Goal: Information Seeking & Learning: Find specific page/section

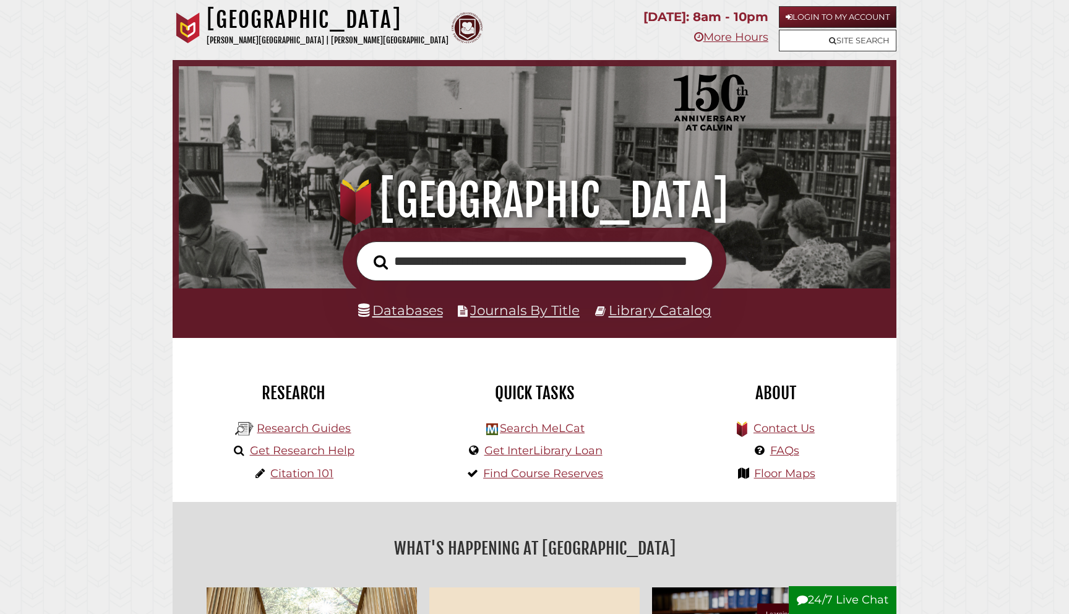
scroll to position [0, 108]
type input "**********"
click at [367, 251] on button "Search" at bounding box center [380, 262] width 27 height 22
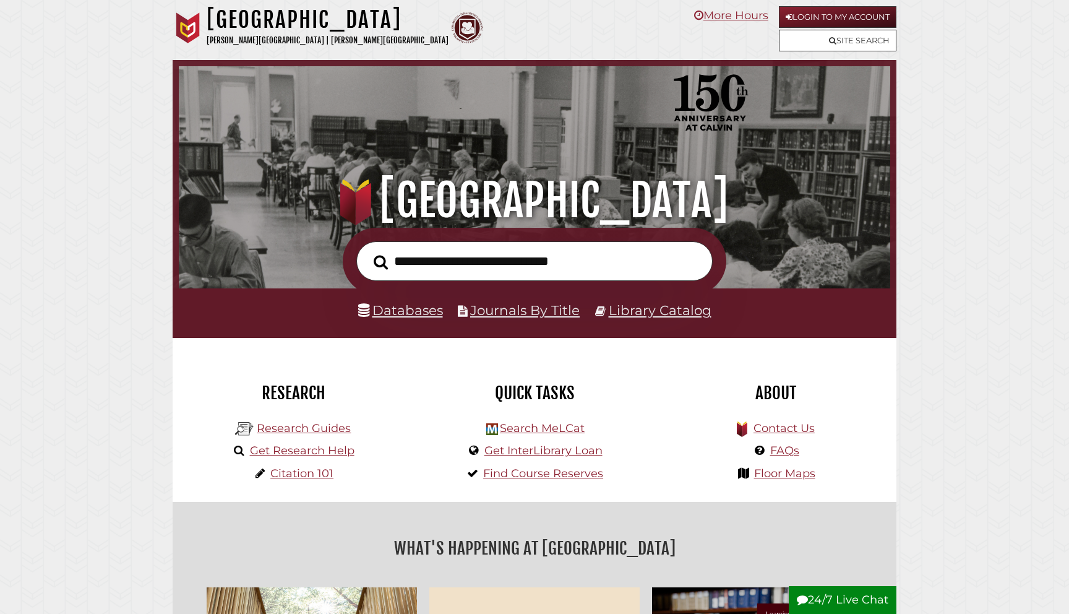
scroll to position [235, 705]
click at [427, 311] on link "Databases" at bounding box center [400, 310] width 85 height 16
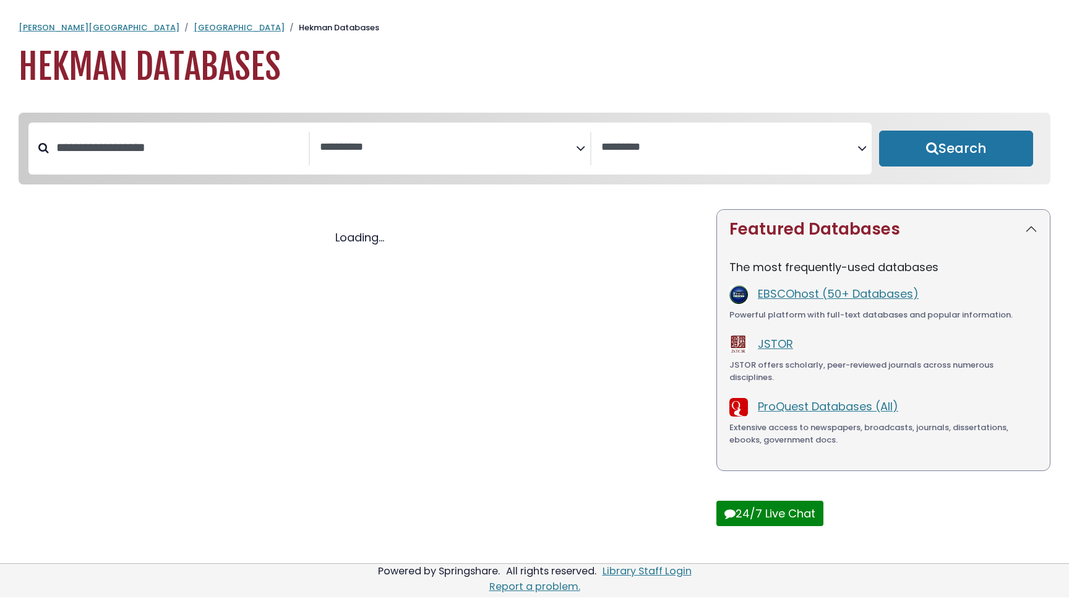
select select "Database Subject Filter"
select select "Database Vendors Filter"
select select "Database Subject Filter"
select select "Database Vendors Filter"
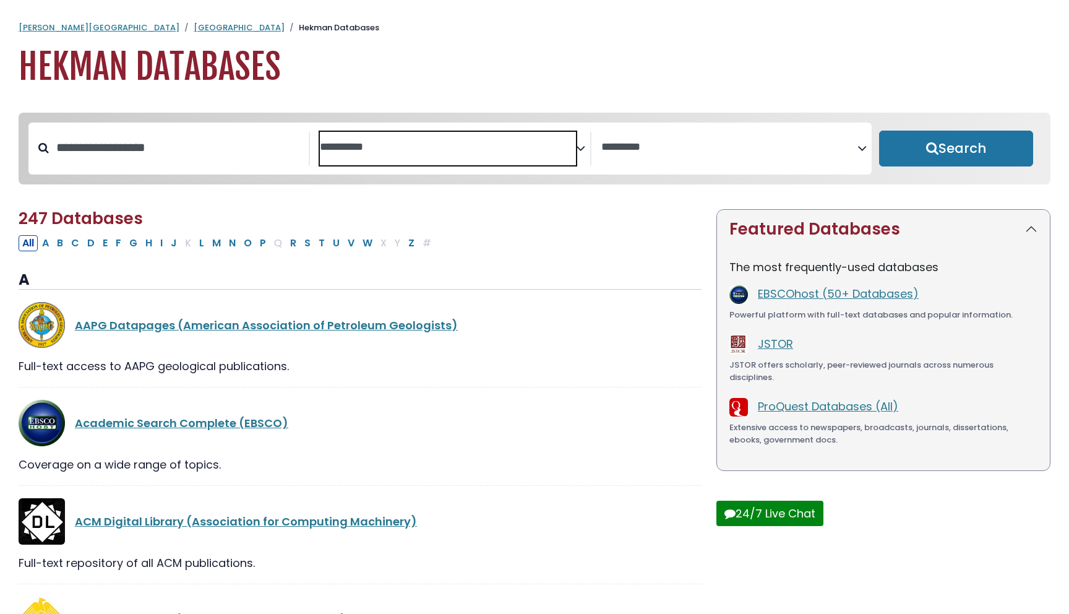
click at [435, 149] on textarea "Search" at bounding box center [448, 147] width 256 height 13
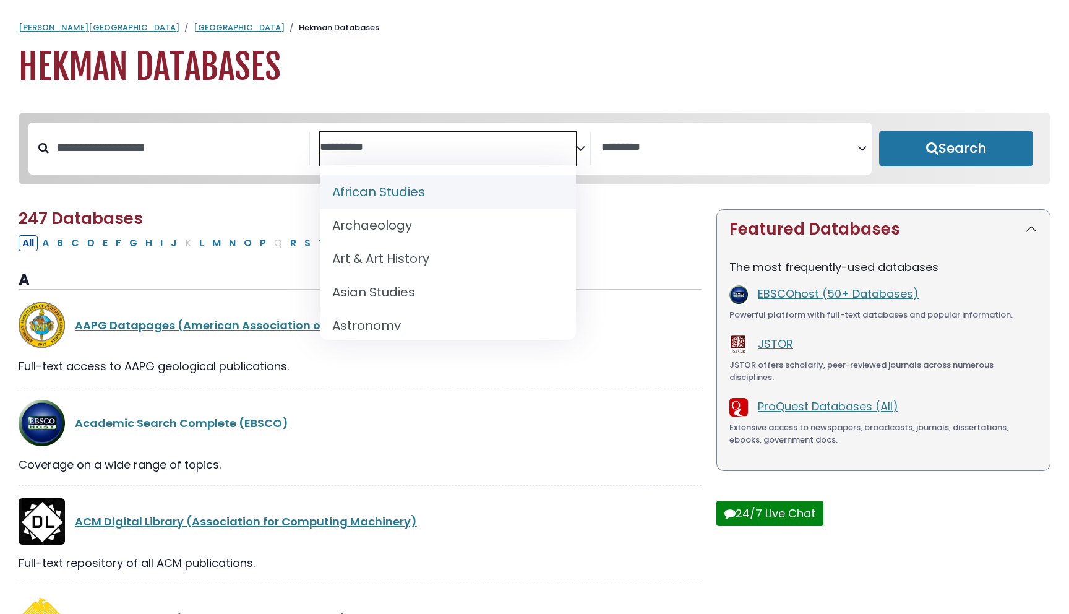
click at [435, 149] on textarea "Search" at bounding box center [448, 147] width 256 height 13
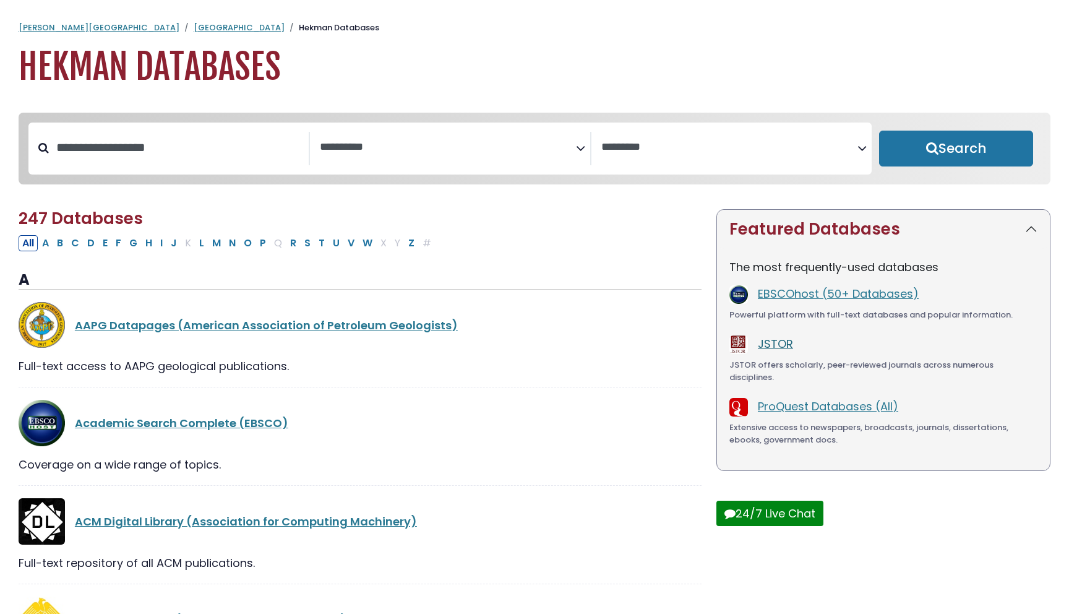
click at [776, 346] on link "JSTOR" at bounding box center [775, 343] width 35 height 15
select select "Database Subject Filter"
select select "Database Vendors Filter"
click at [715, 150] on textarea "Search" at bounding box center [729, 147] width 256 height 13
click at [550, 216] on h2 "247 Databases" at bounding box center [360, 218] width 683 height 19
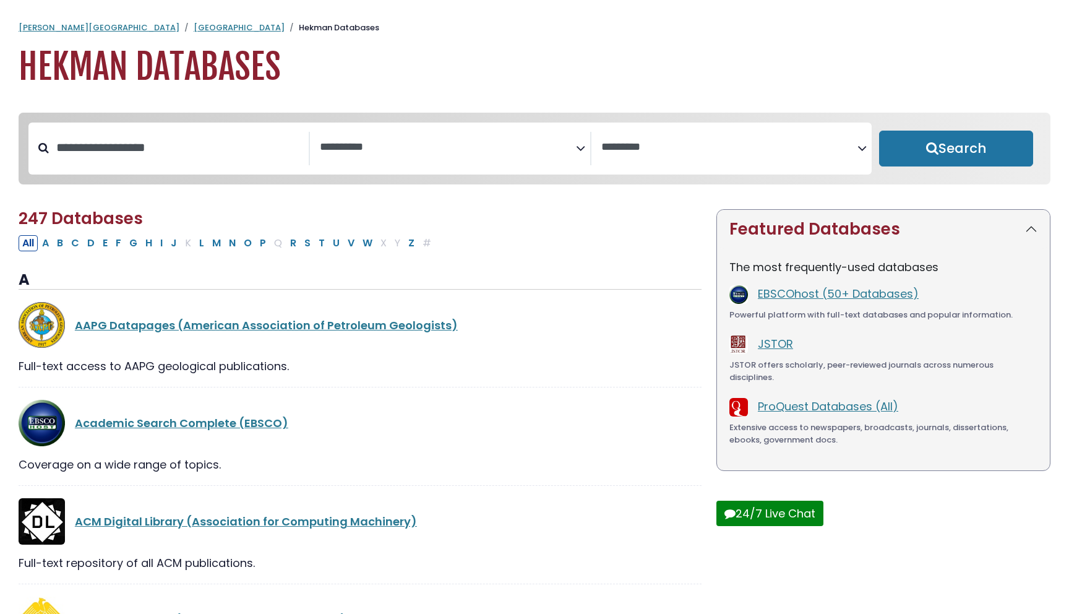
click at [134, 72] on h1 "Hekman Databases" at bounding box center [535, 66] width 1032 height 41
click at [194, 25] on link "Hekman Library" at bounding box center [239, 28] width 91 height 12
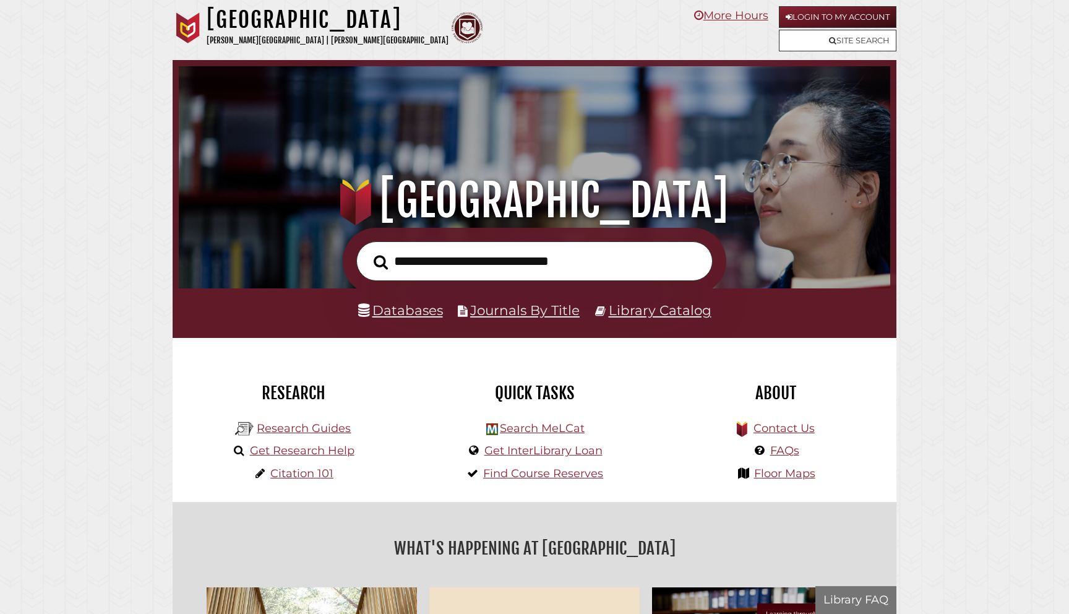
scroll to position [235, 705]
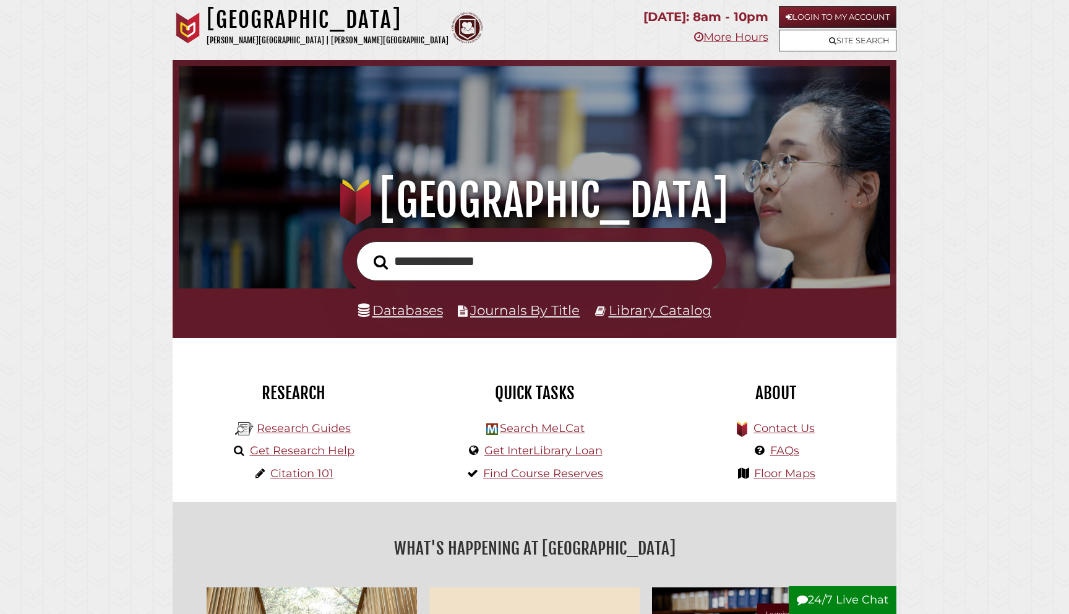
type input "**********"
click at [367, 251] on button "Search" at bounding box center [380, 262] width 27 height 22
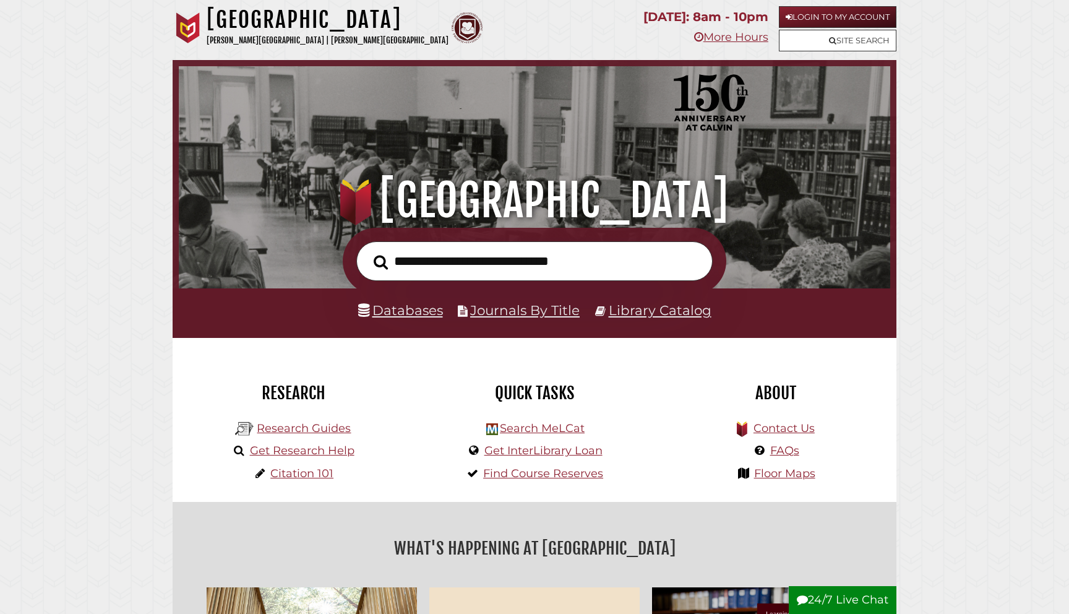
scroll to position [235, 705]
click at [379, 317] on link "Databases" at bounding box center [400, 310] width 85 height 16
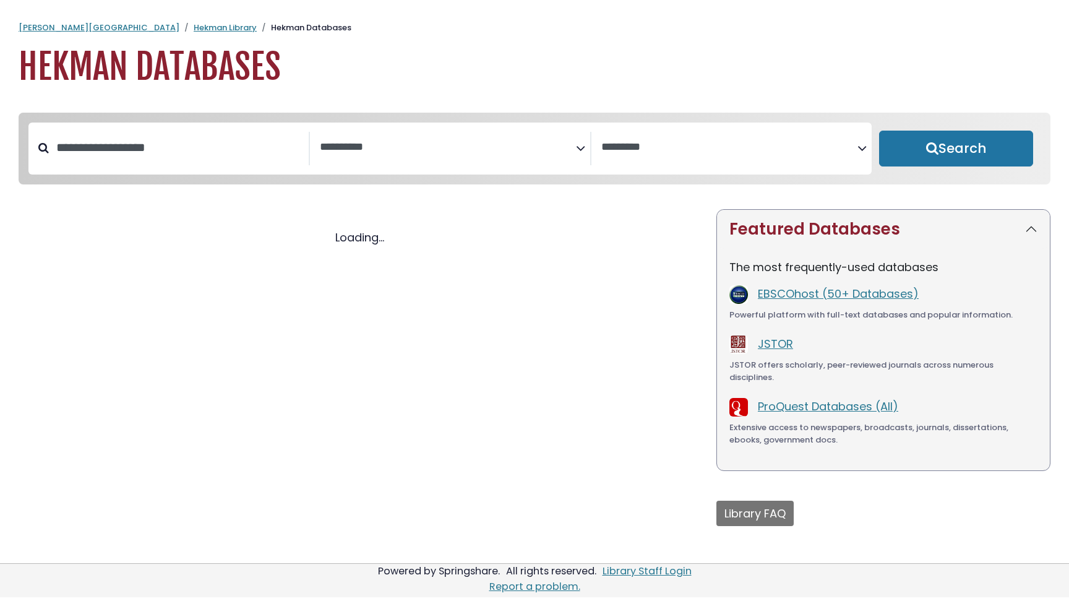
select select "Database Subject Filter"
select select "Database Vendors Filter"
select select "Database Subject Filter"
select select "Database Vendors Filter"
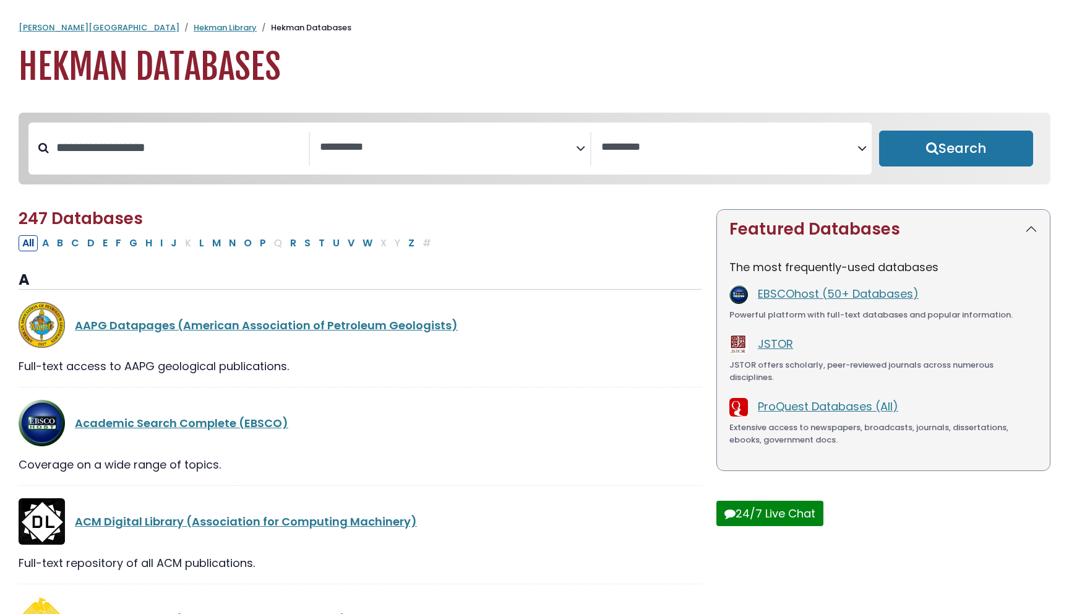
click at [337, 143] on textarea "Search" at bounding box center [448, 147] width 256 height 13
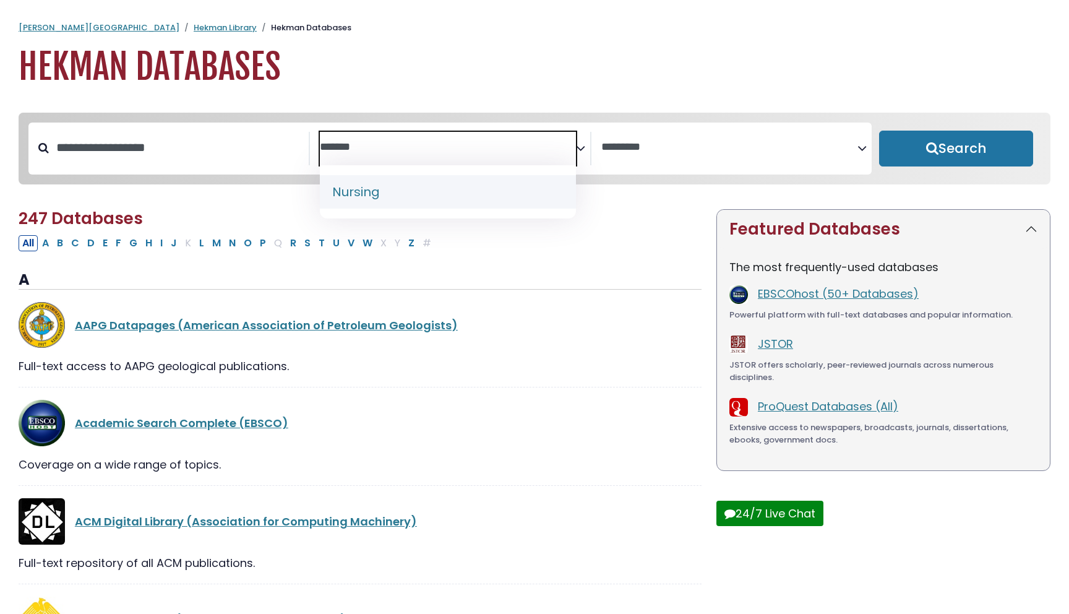
type textarea "*******"
select select "*****"
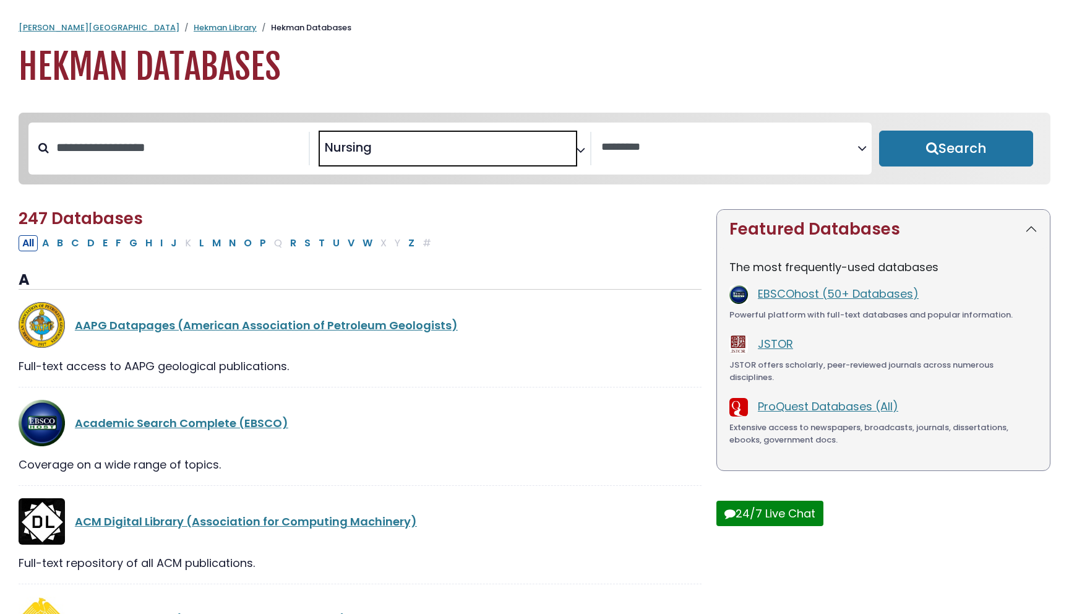
select select "Database Subject Filter"
type textarea "*******"
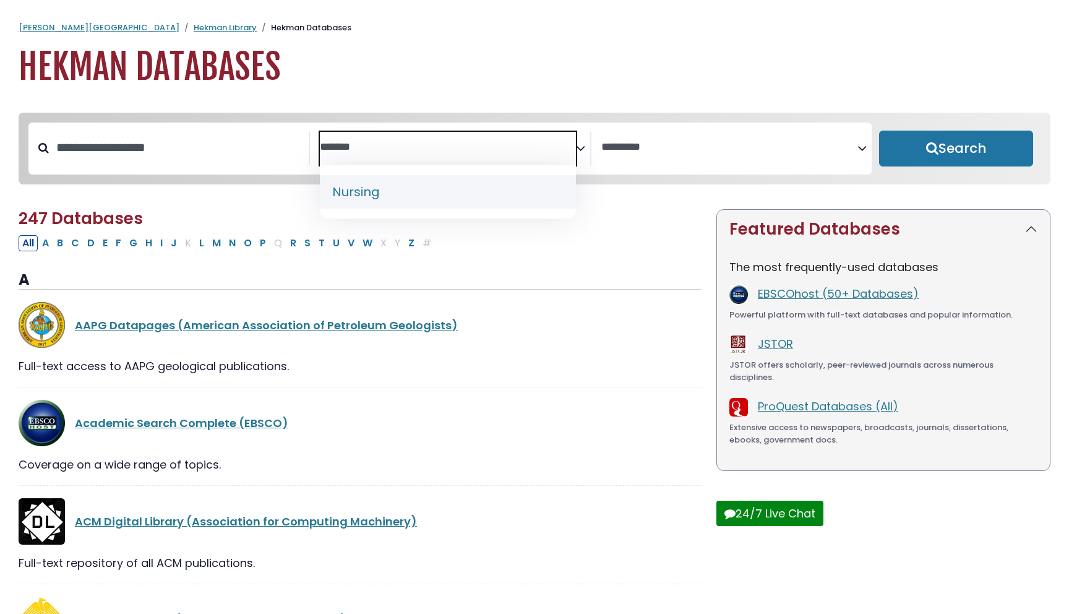
select select "*****"
click at [911, 173] on div "Clear Filters Search" at bounding box center [955, 148] width 169 height 52
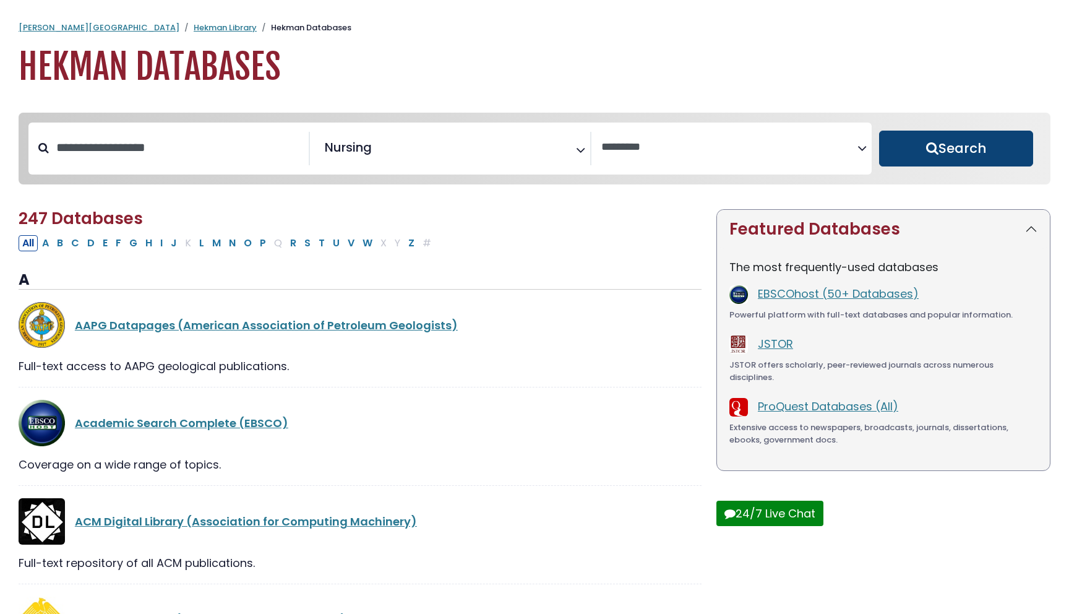
click at [907, 166] on button "Search" at bounding box center [956, 148] width 154 height 36
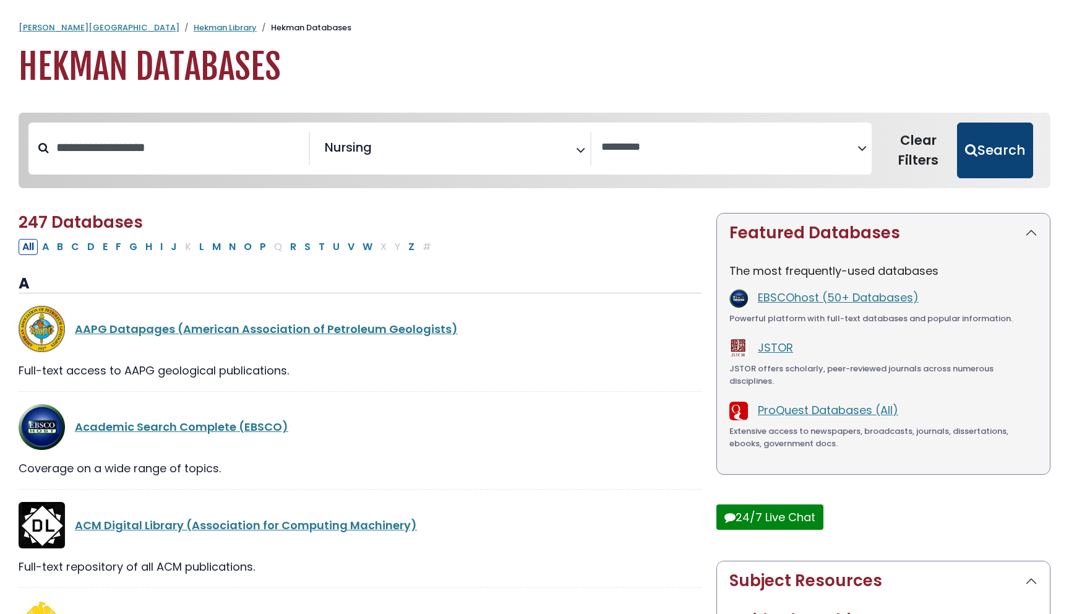
select select "Database Vendors Filter"
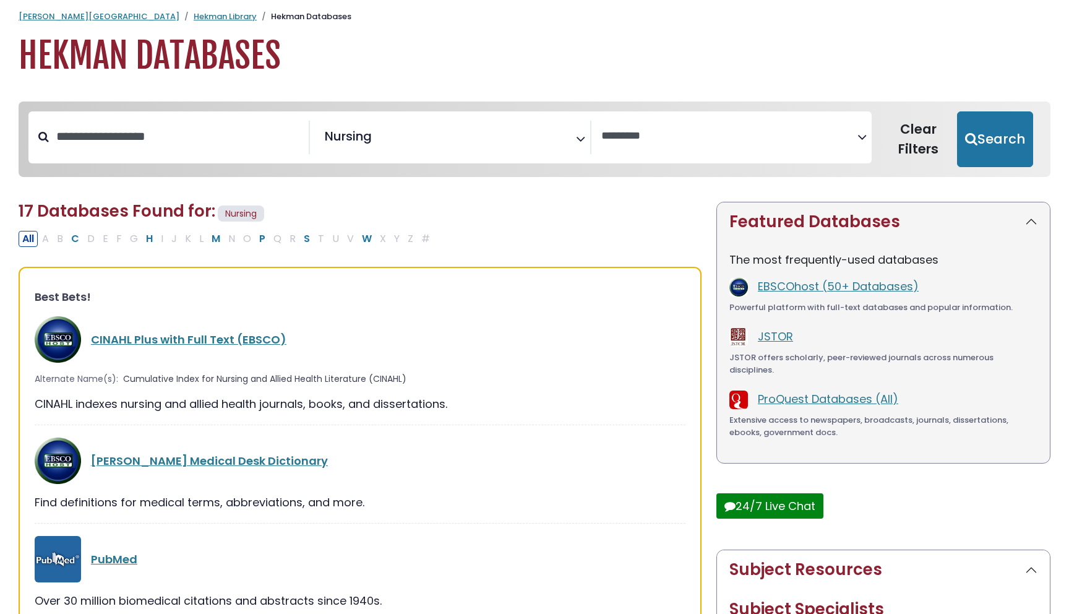
scroll to position [14, 0]
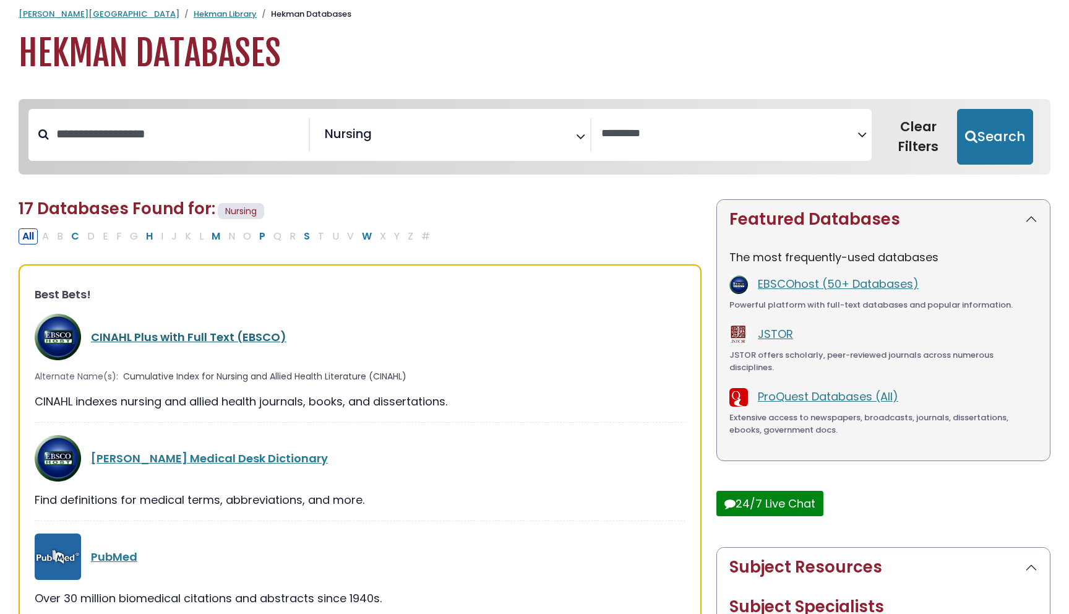
click at [188, 339] on link "CINAHL Plus with Full Text (EBSCO)" at bounding box center [188, 336] width 195 height 15
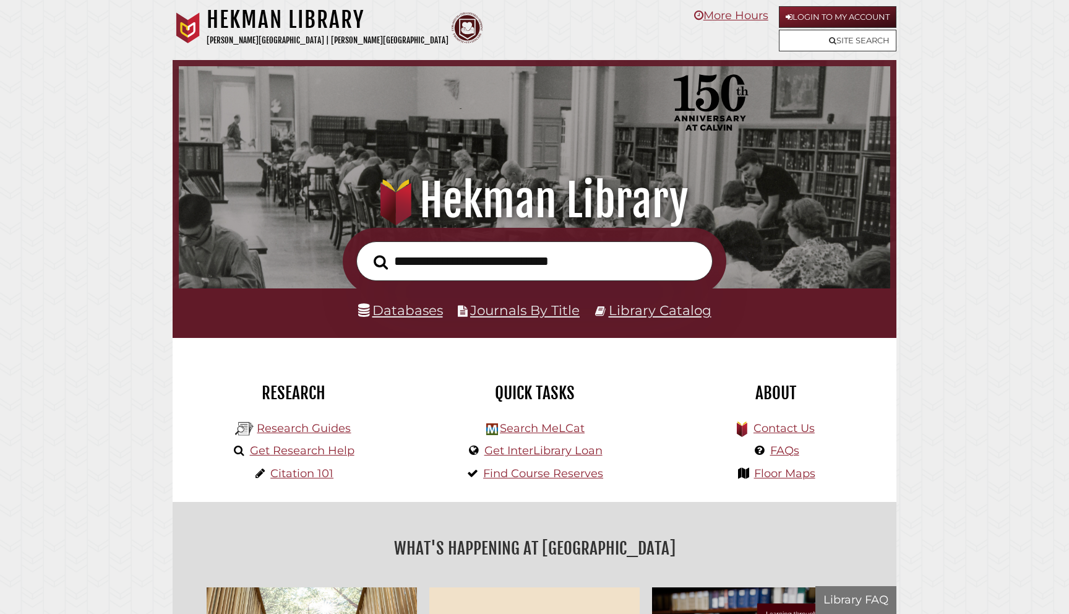
scroll to position [235, 705]
click at [404, 320] on li "Databases" at bounding box center [400, 311] width 85 height 24
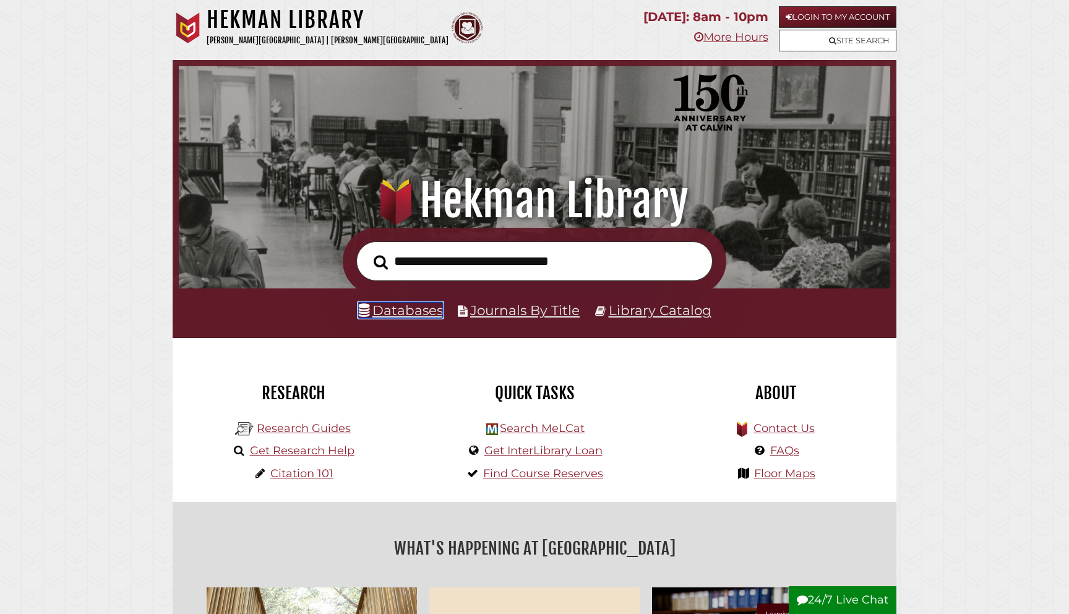
click at [395, 307] on link "Databases" at bounding box center [400, 310] width 85 height 16
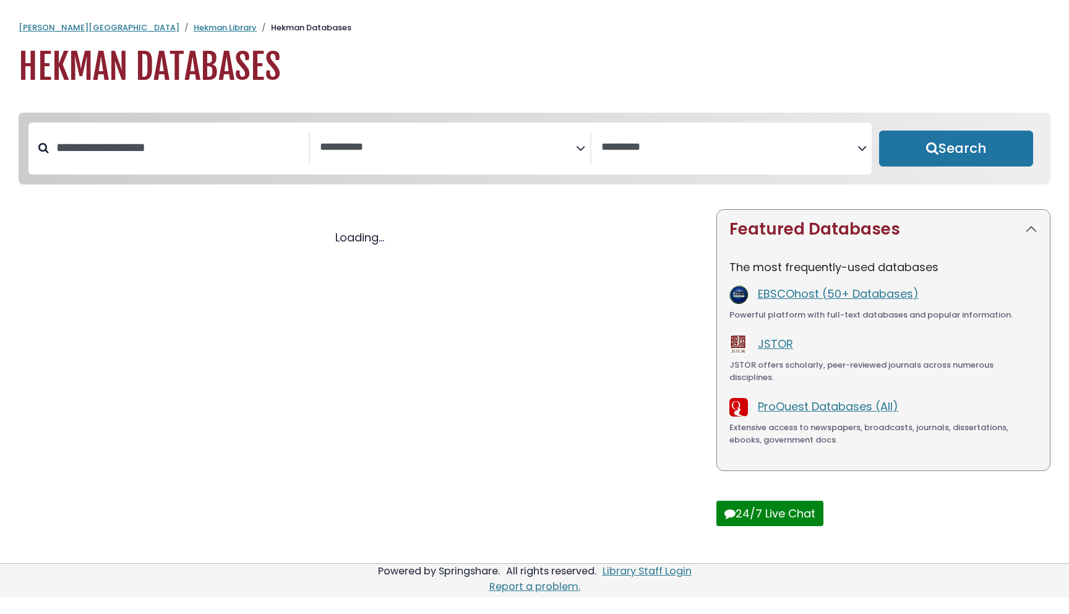
select select "Database Subject Filter"
select select "Database Vendors Filter"
select select "Database Subject Filter"
select select "Database Vendors Filter"
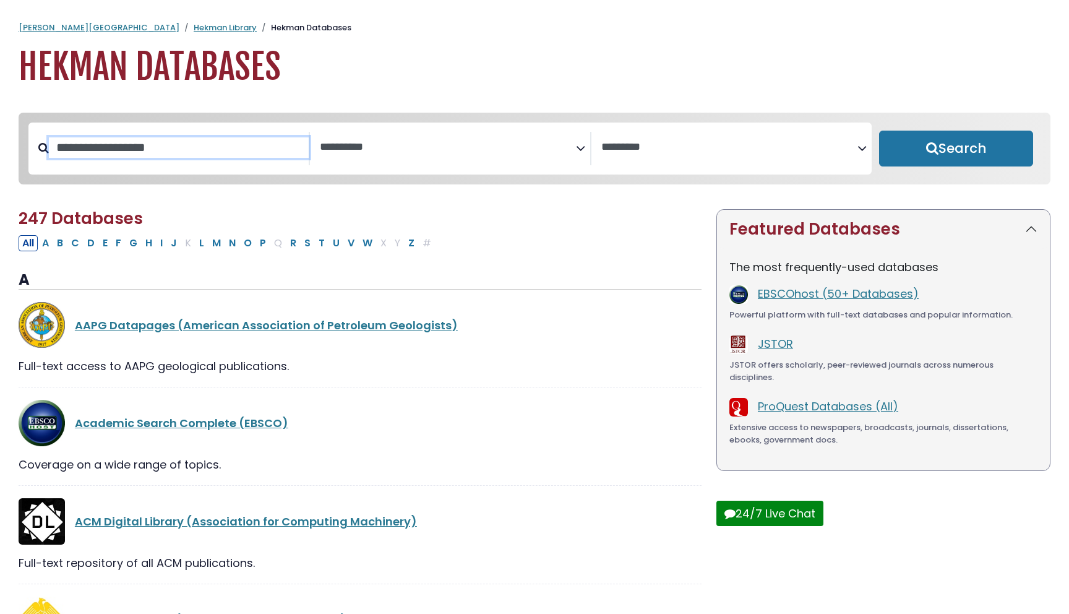
click at [154, 156] on input "Search database by title or keyword" at bounding box center [179, 147] width 260 height 20
type input "******"
click at [879, 130] on button "Search" at bounding box center [956, 148] width 154 height 36
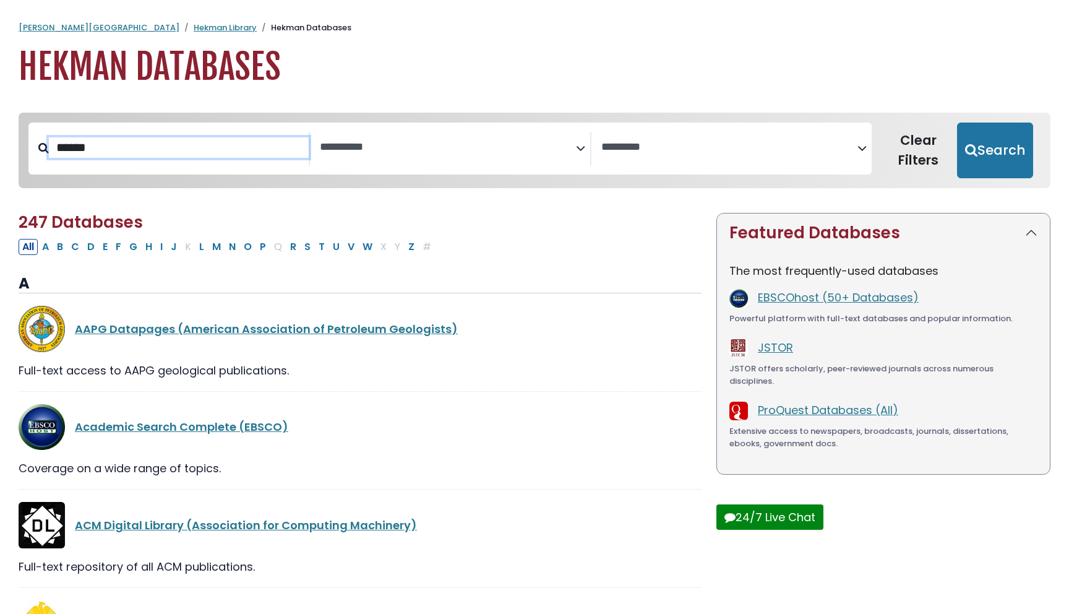
select select "Database Subject Filter"
select select "Database Vendors Filter"
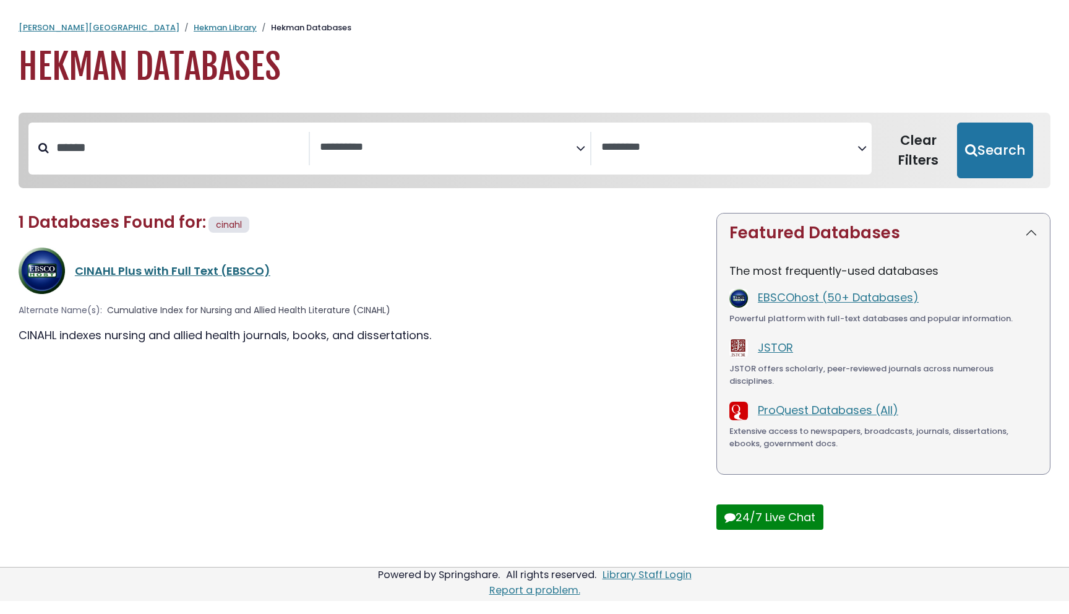
click at [190, 276] on link "CINAHL Plus with Full Text (EBSCO)" at bounding box center [172, 270] width 195 height 15
click at [173, 265] on link "CINAHL Plus with Full Text (EBSCO)" at bounding box center [172, 270] width 195 height 15
click at [169, 268] on link "CINAHL Plus with Full Text (EBSCO)" at bounding box center [172, 270] width 195 height 15
click at [87, 282] on div "CINAHL Plus with Full Text (EBSCO)" at bounding box center [360, 270] width 683 height 46
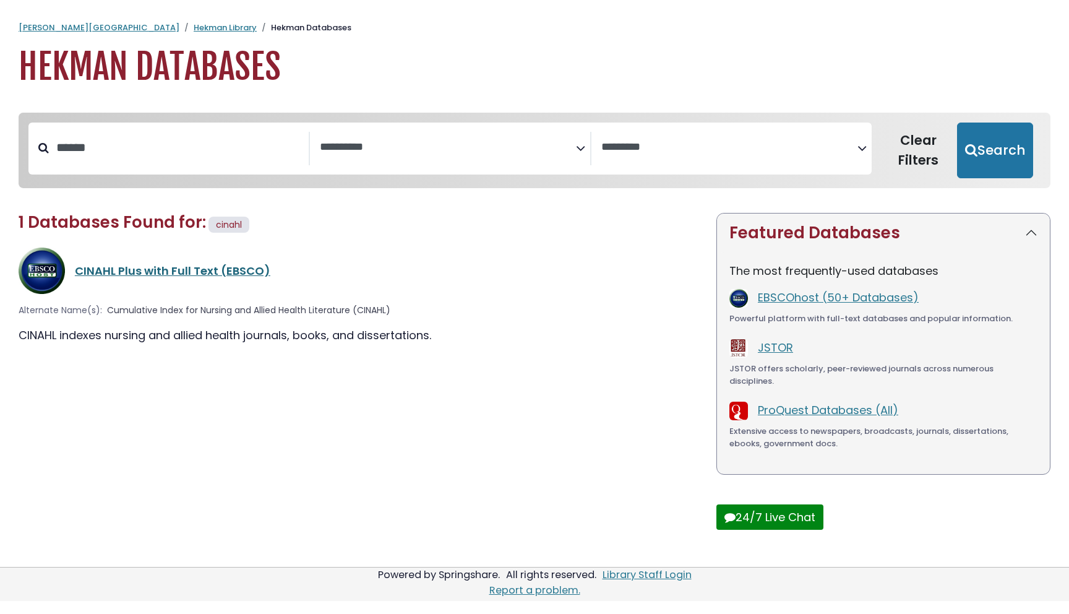
click at [92, 269] on link "CINAHL Plus with Full Text (EBSCO)" at bounding box center [172, 270] width 195 height 15
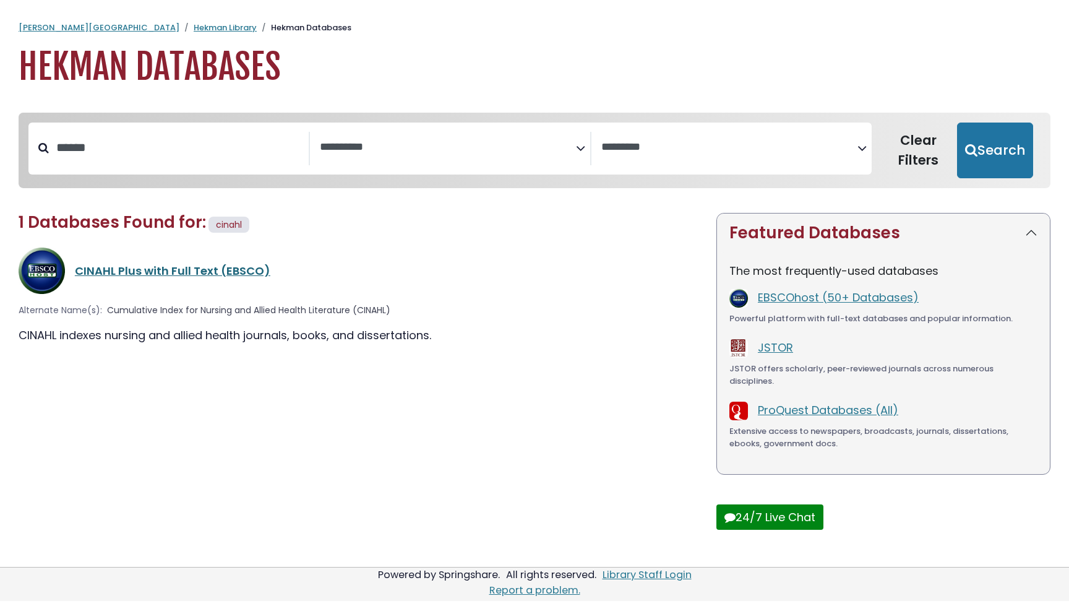
click at [92, 269] on link "CINAHL Plus with Full Text (EBSCO)" at bounding box center [172, 270] width 195 height 15
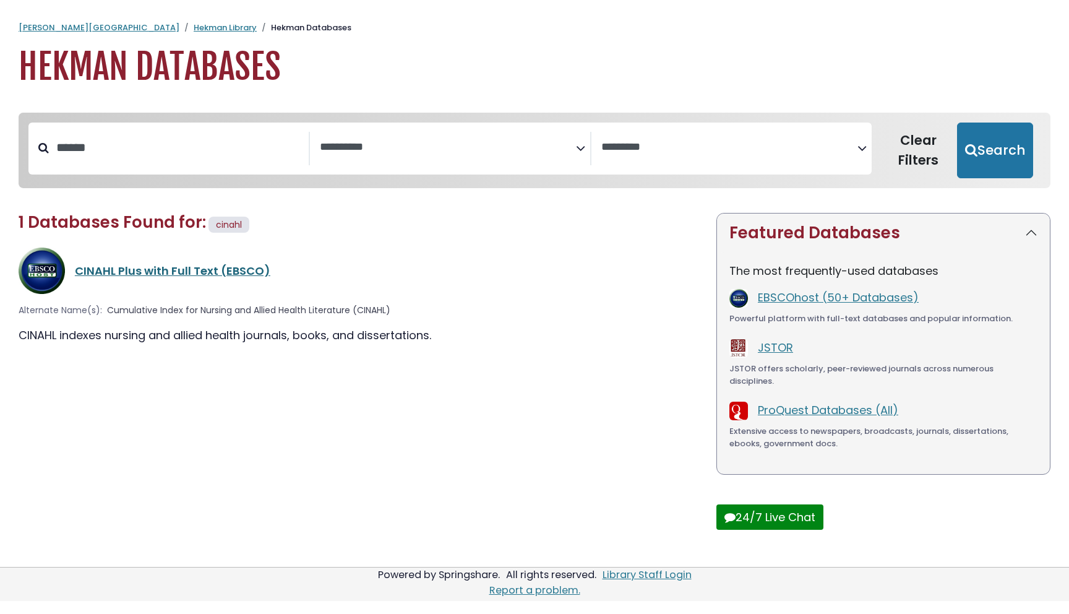
click at [92, 269] on link "CINAHL Plus with Full Text (EBSCO)" at bounding box center [172, 270] width 195 height 15
click at [56, 270] on img at bounding box center [42, 270] width 46 height 46
click at [98, 272] on link "CINAHL Plus with Full Text (EBSCO)" at bounding box center [172, 270] width 195 height 15
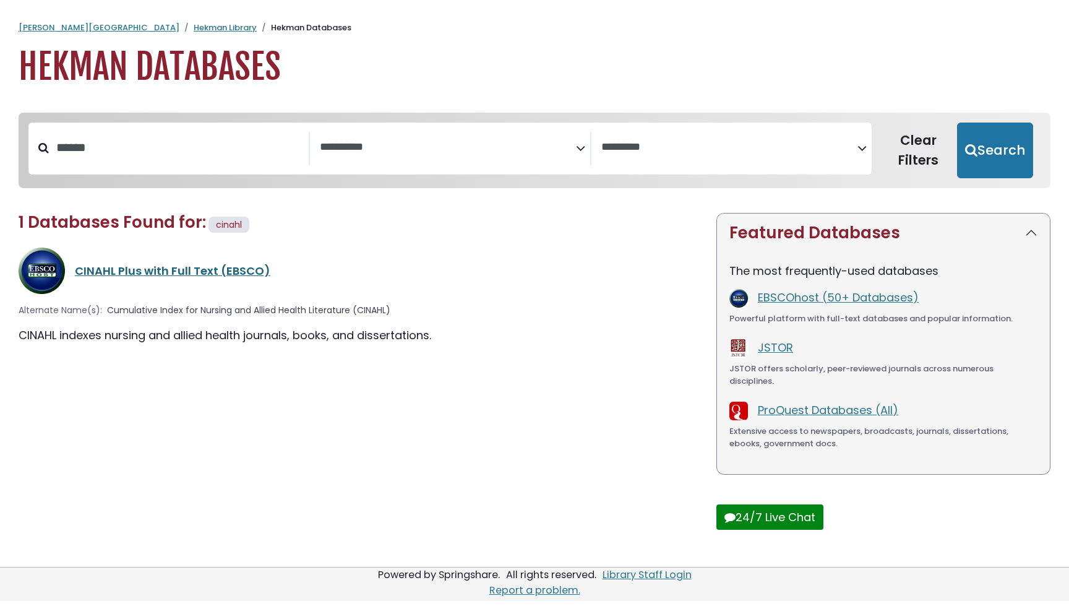
click at [98, 272] on link "CINAHL Plus with Full Text (EBSCO)" at bounding box center [172, 270] width 195 height 15
drag, startPoint x: 98, startPoint y: 272, endPoint x: 195, endPoint y: 196, distance: 123.4
click at [134, 255] on div "CINAHL Plus with Full Text (EBSCO)" at bounding box center [360, 270] width 683 height 46
click at [199, 133] on div "******" at bounding box center [179, 148] width 260 height 32
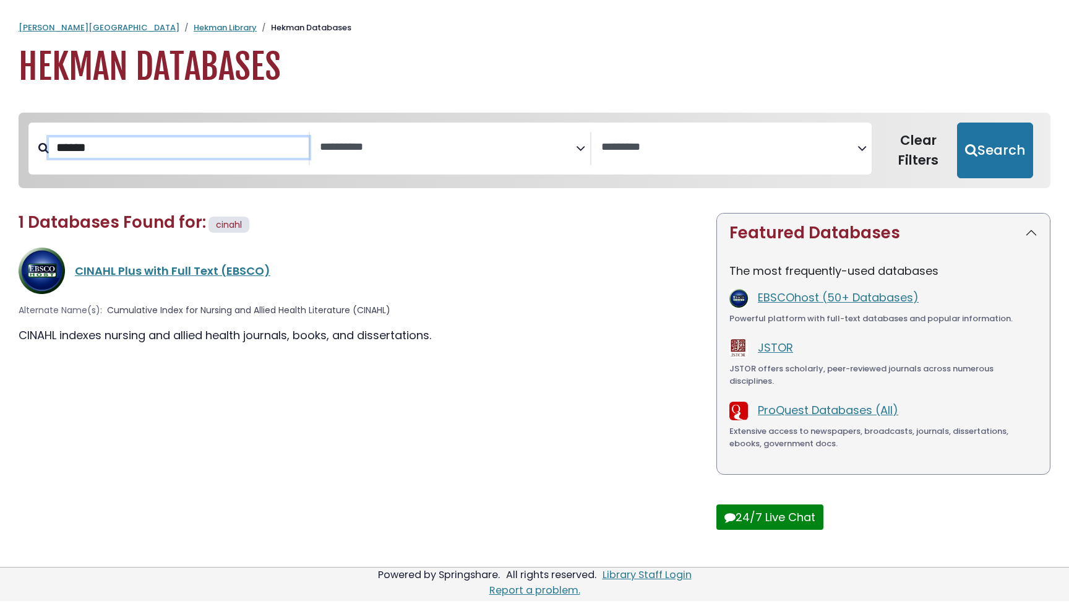
click at [197, 138] on input "******" at bounding box center [179, 147] width 260 height 20
click at [152, 70] on h1 "Hekman Databases" at bounding box center [535, 66] width 1032 height 41
